Goal: Check status: Check status

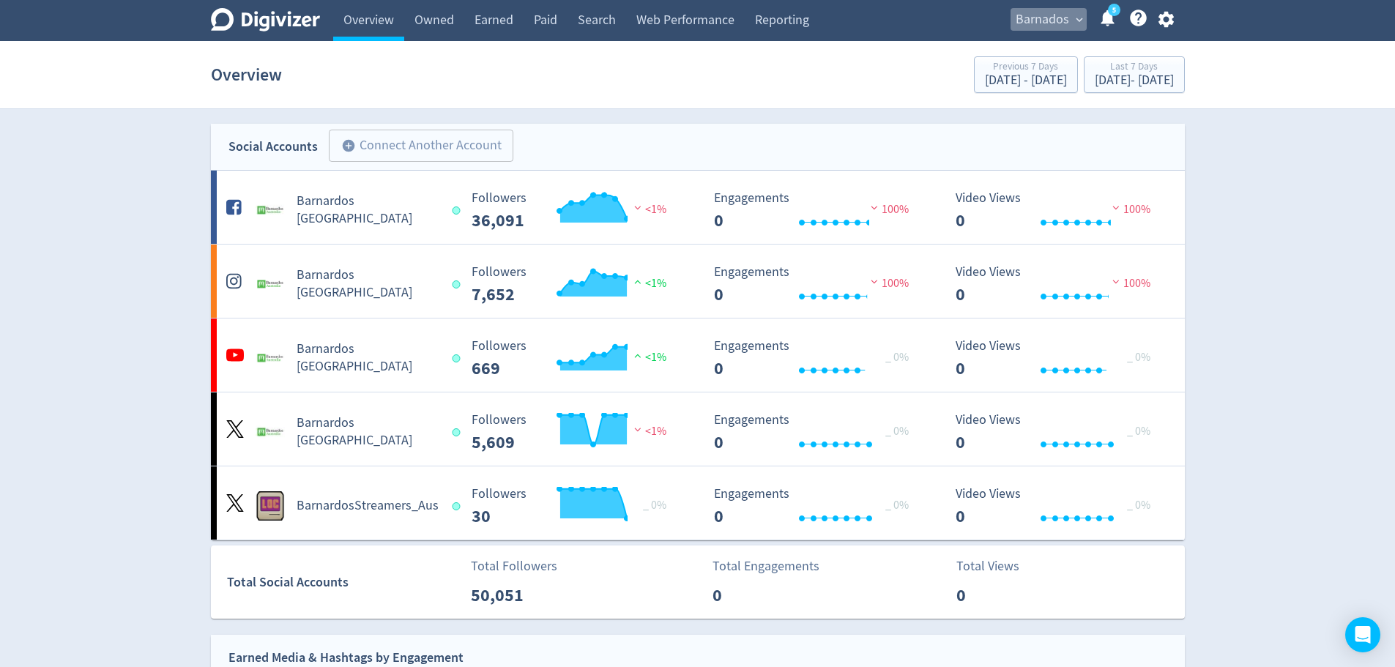
click at [1044, 15] on span "Barnados" at bounding box center [1042, 19] width 53 height 23
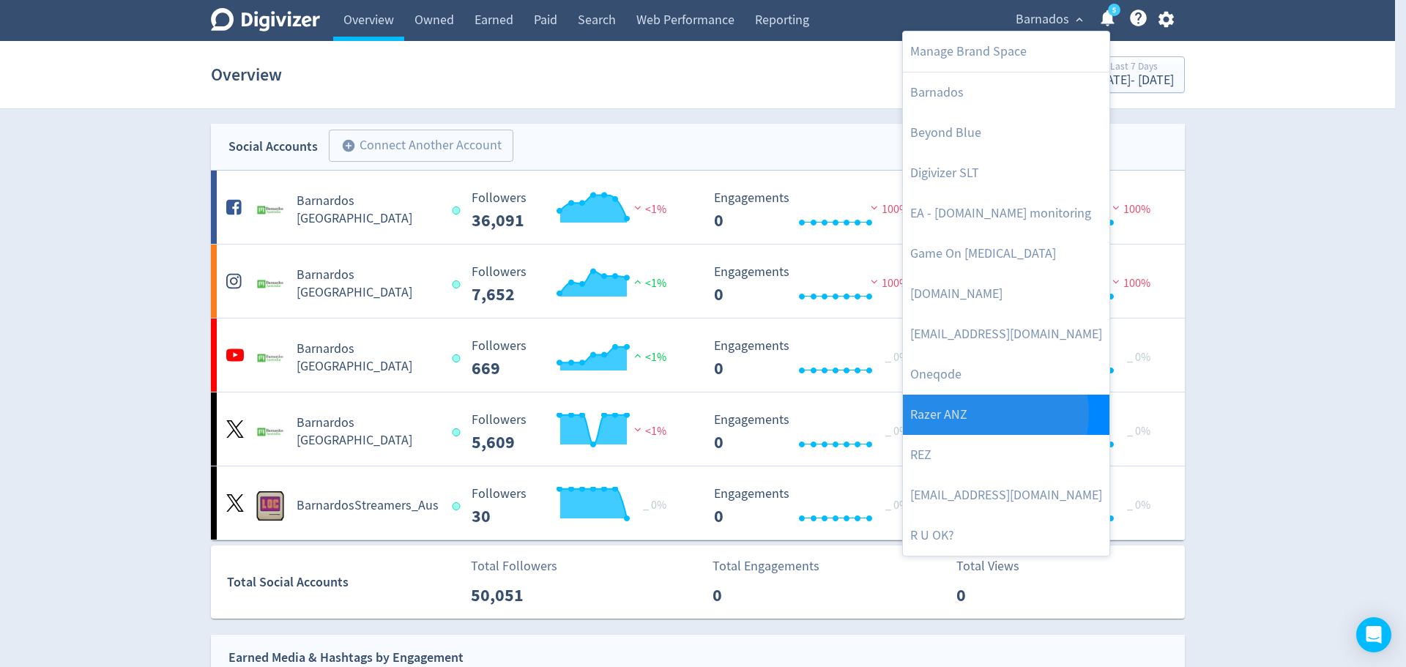
click at [982, 414] on link "Razer ANZ" at bounding box center [1006, 415] width 207 height 40
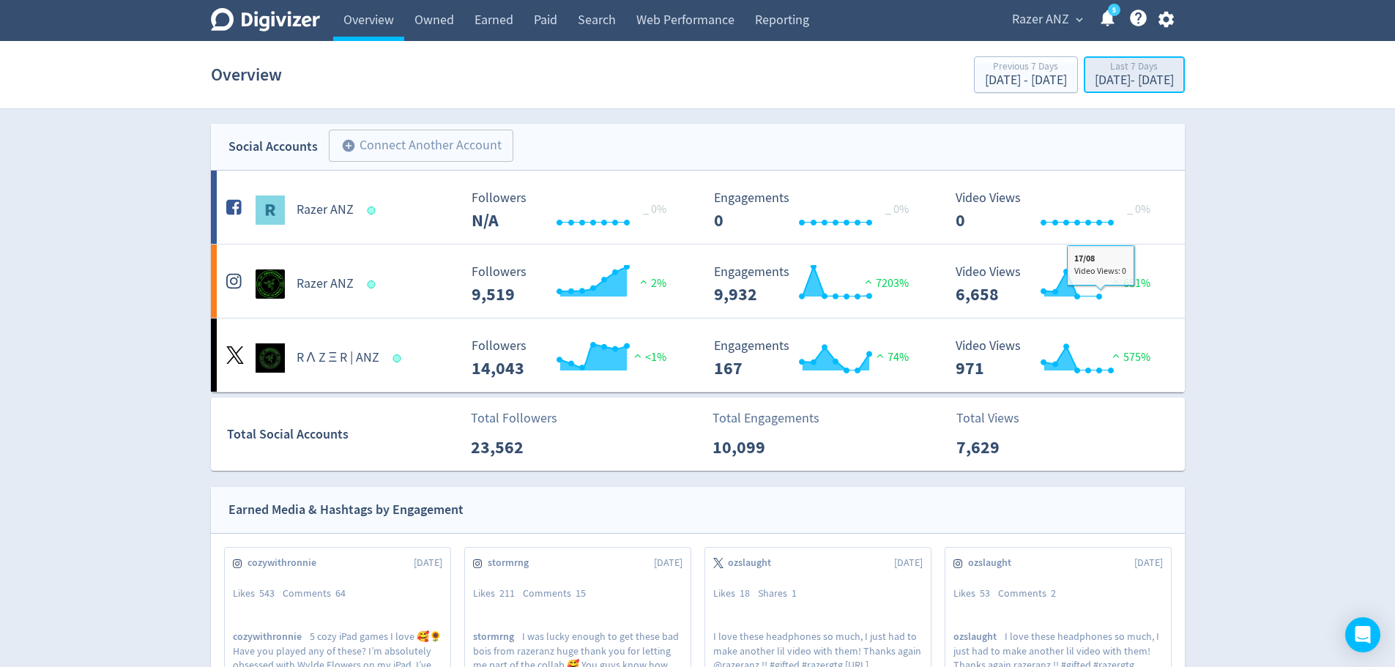
click at [1149, 67] on div "Last 7 Days" at bounding box center [1134, 68] width 79 height 12
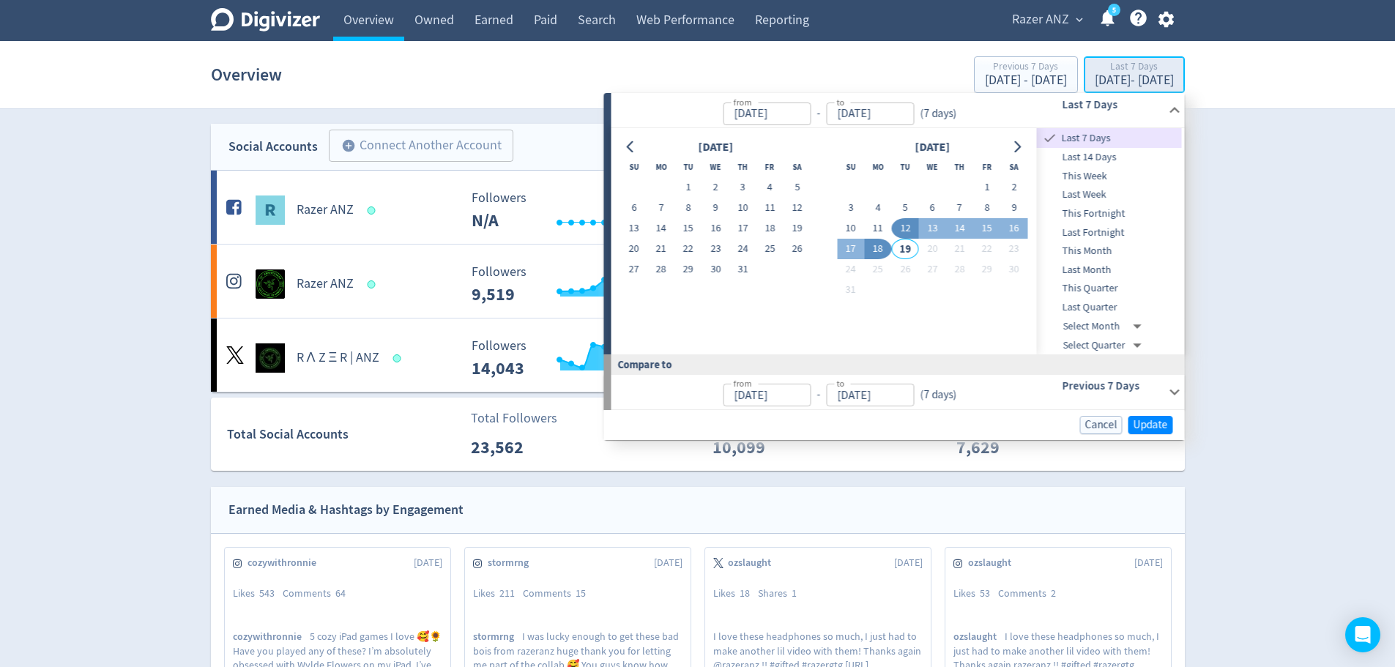
type input "[DATE]"
click at [1088, 256] on span "This Month" at bounding box center [1109, 251] width 145 height 16
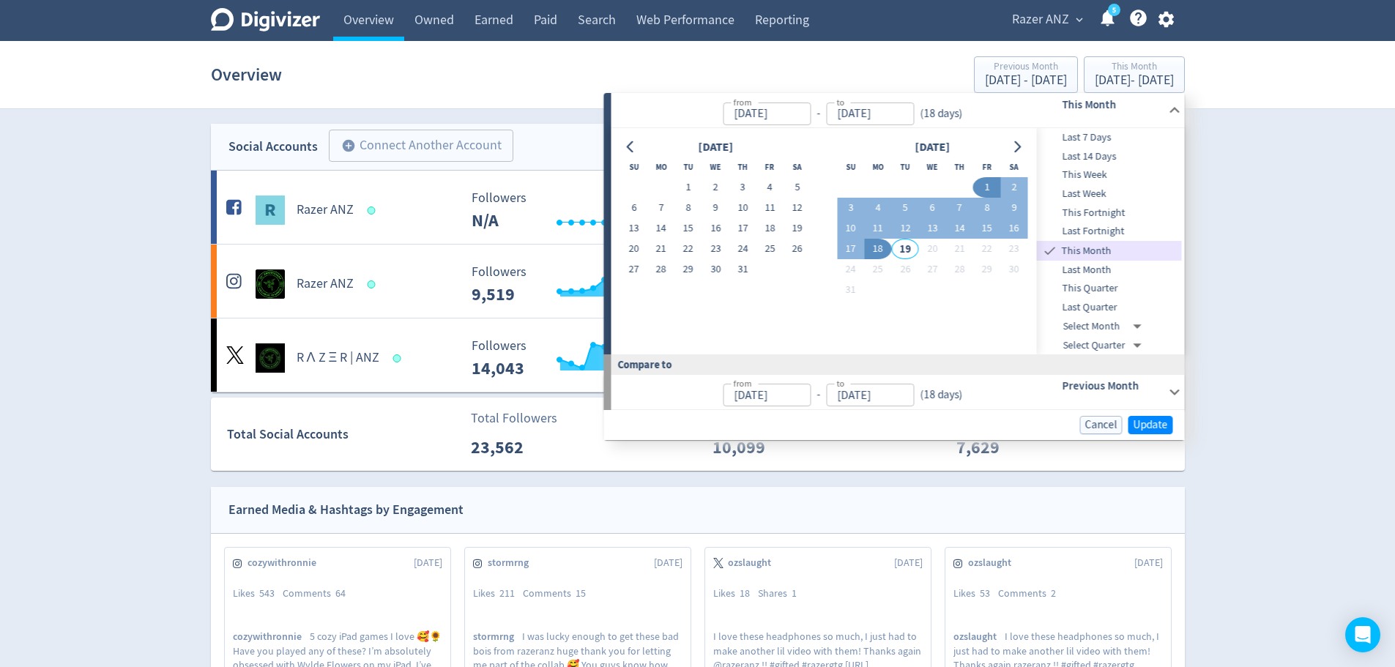
type input "[DATE]"
click at [1153, 420] on span "Update" at bounding box center [1151, 425] width 34 height 11
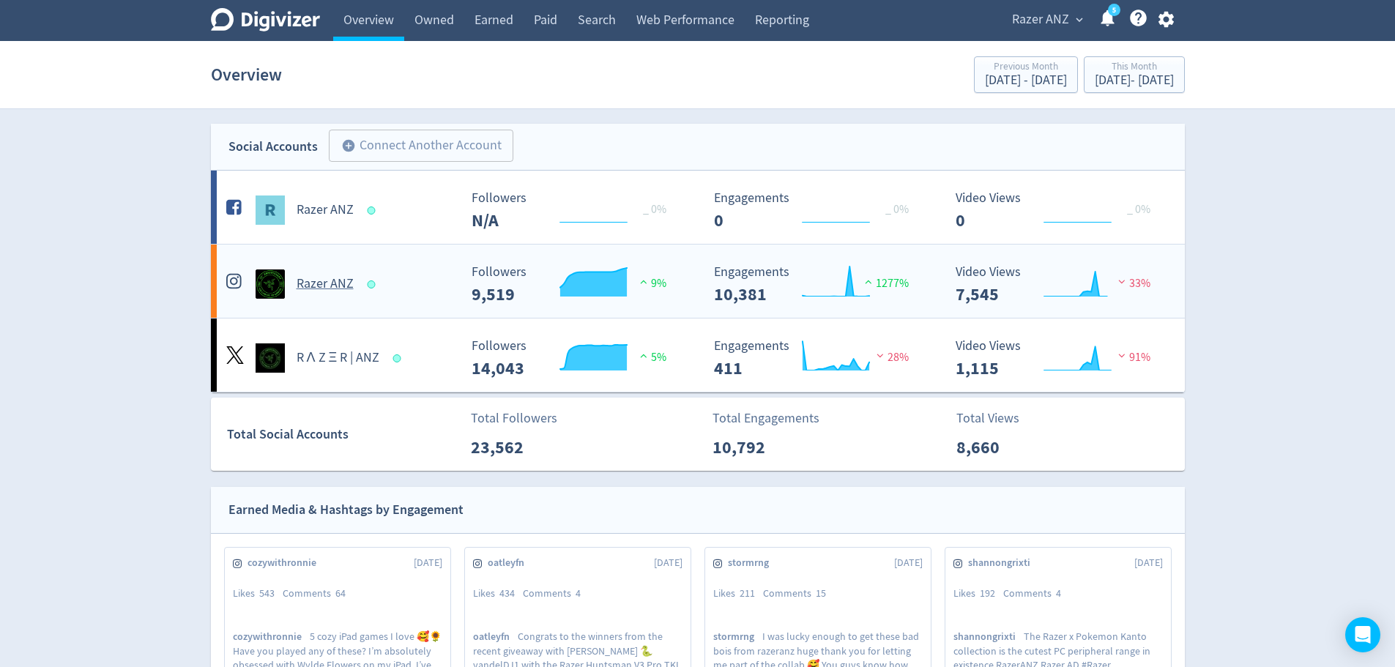
click at [365, 276] on div "Razer ANZ" at bounding box center [341, 284] width 237 height 29
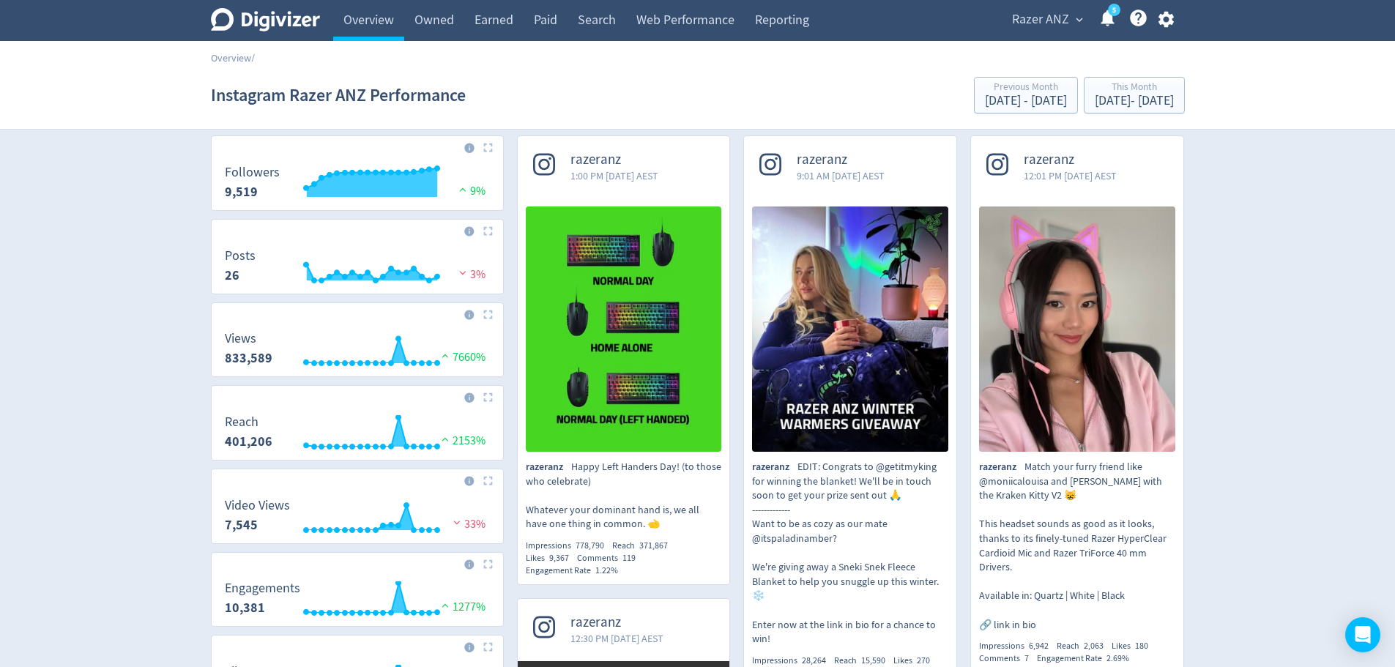
scroll to position [48, 0]
click at [1110, 16] on link "5" at bounding box center [1114, 10] width 12 height 12
